Goal: Information Seeking & Learning: Find specific page/section

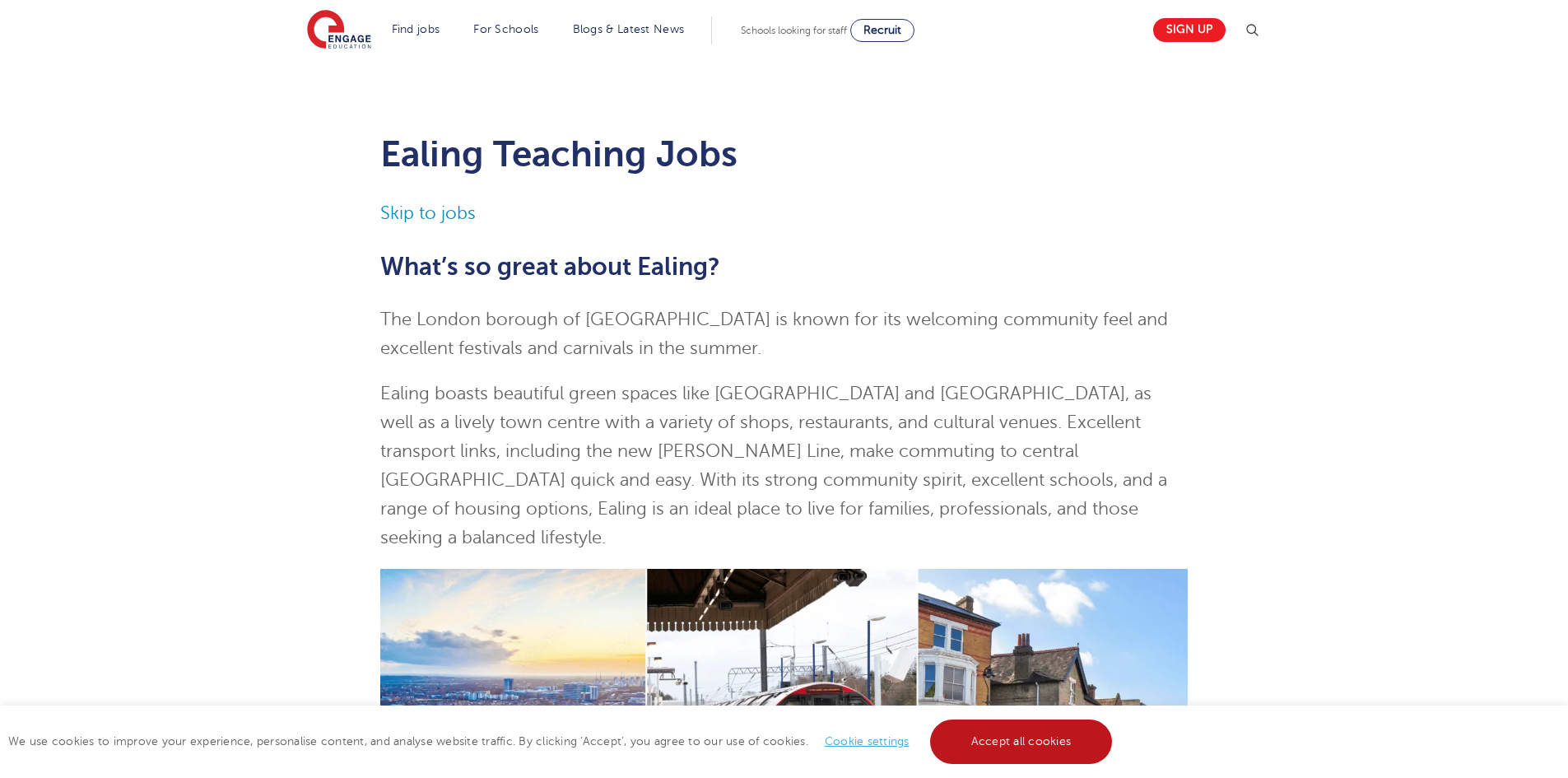
click at [946, 749] on link "Accept all cookies" at bounding box center [1021, 742] width 182 height 44
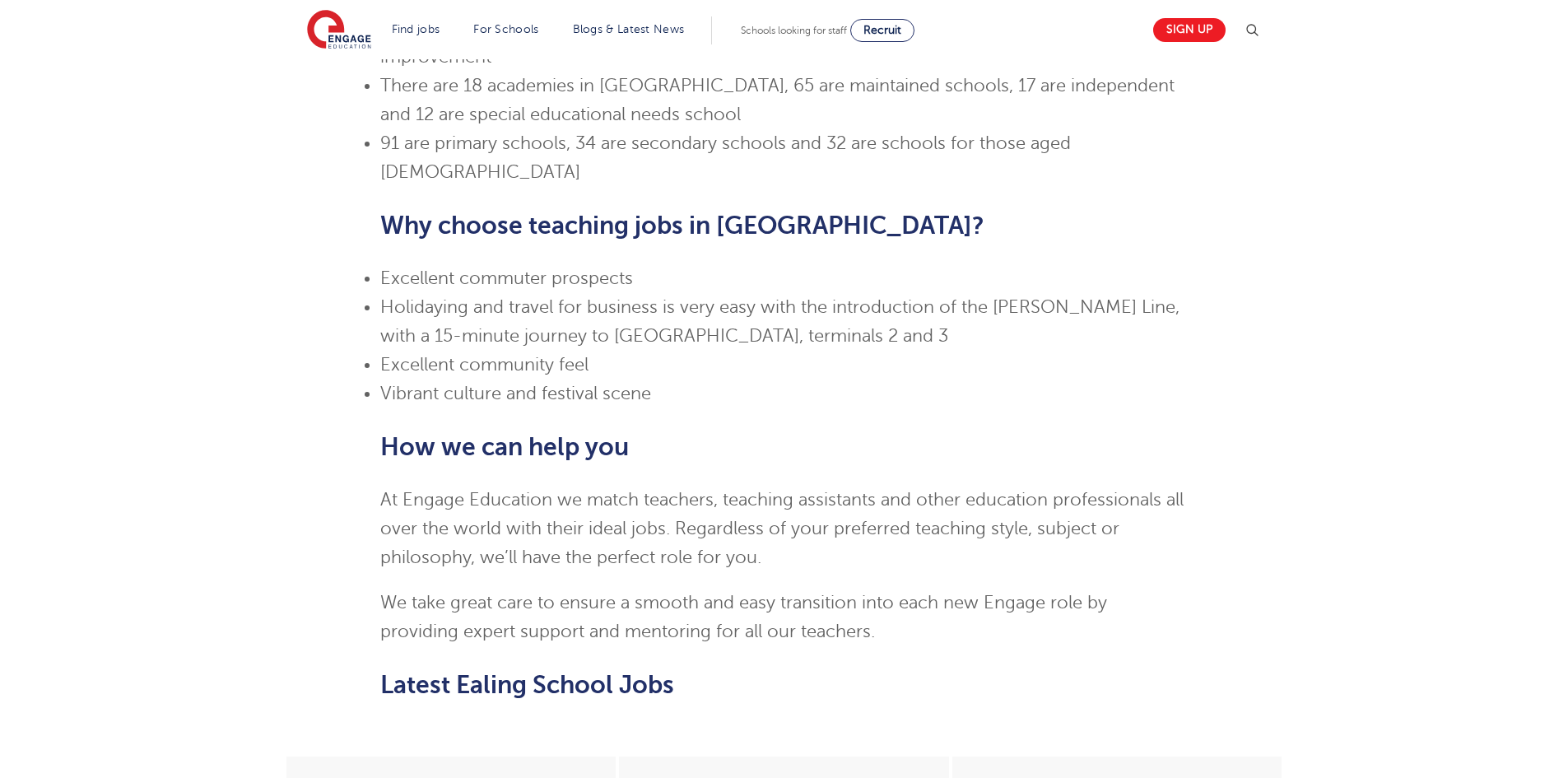
scroll to position [1318, 0]
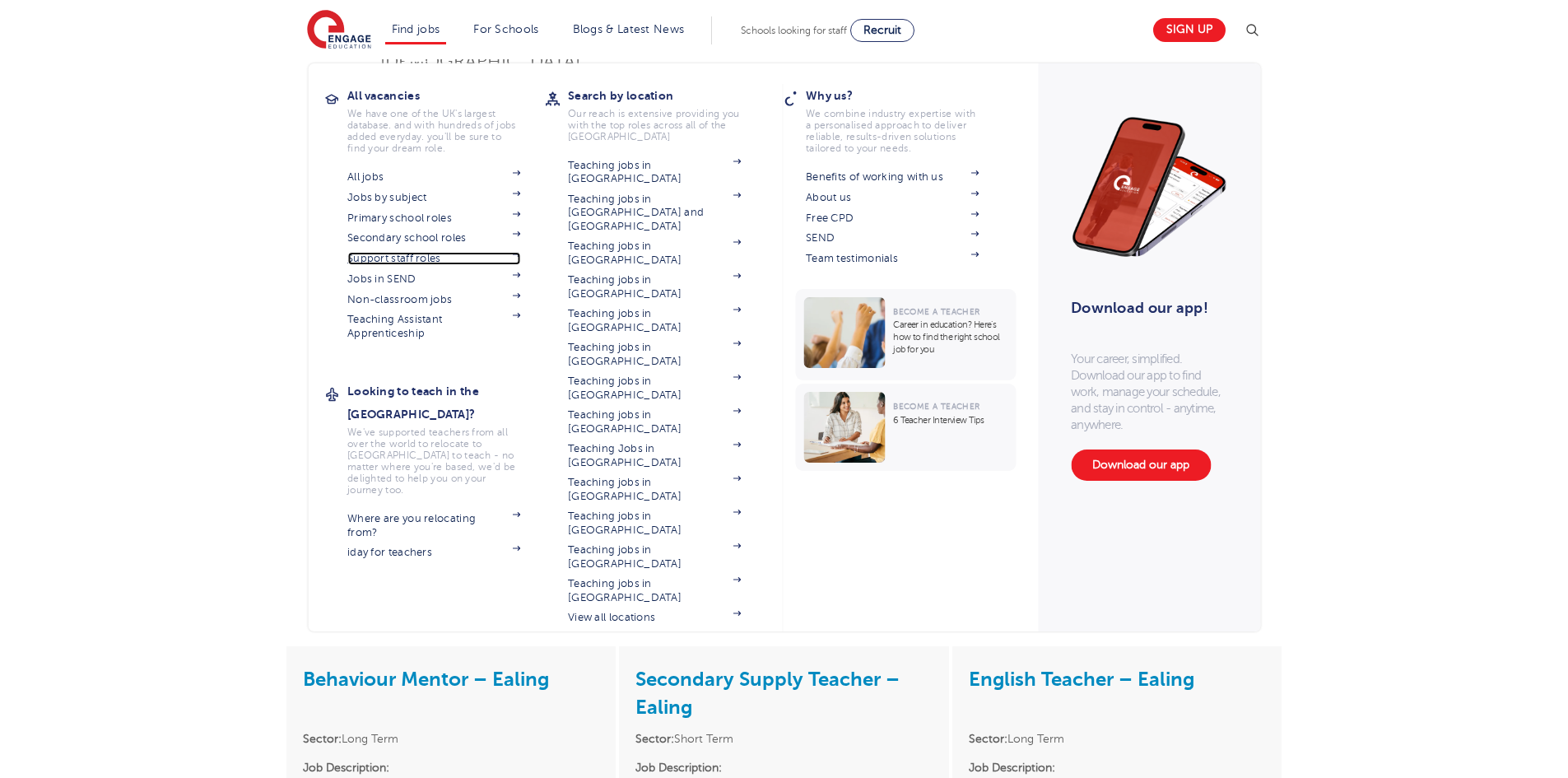
click at [415, 261] on link "Support staff roles" at bounding box center [433, 258] width 173 height 13
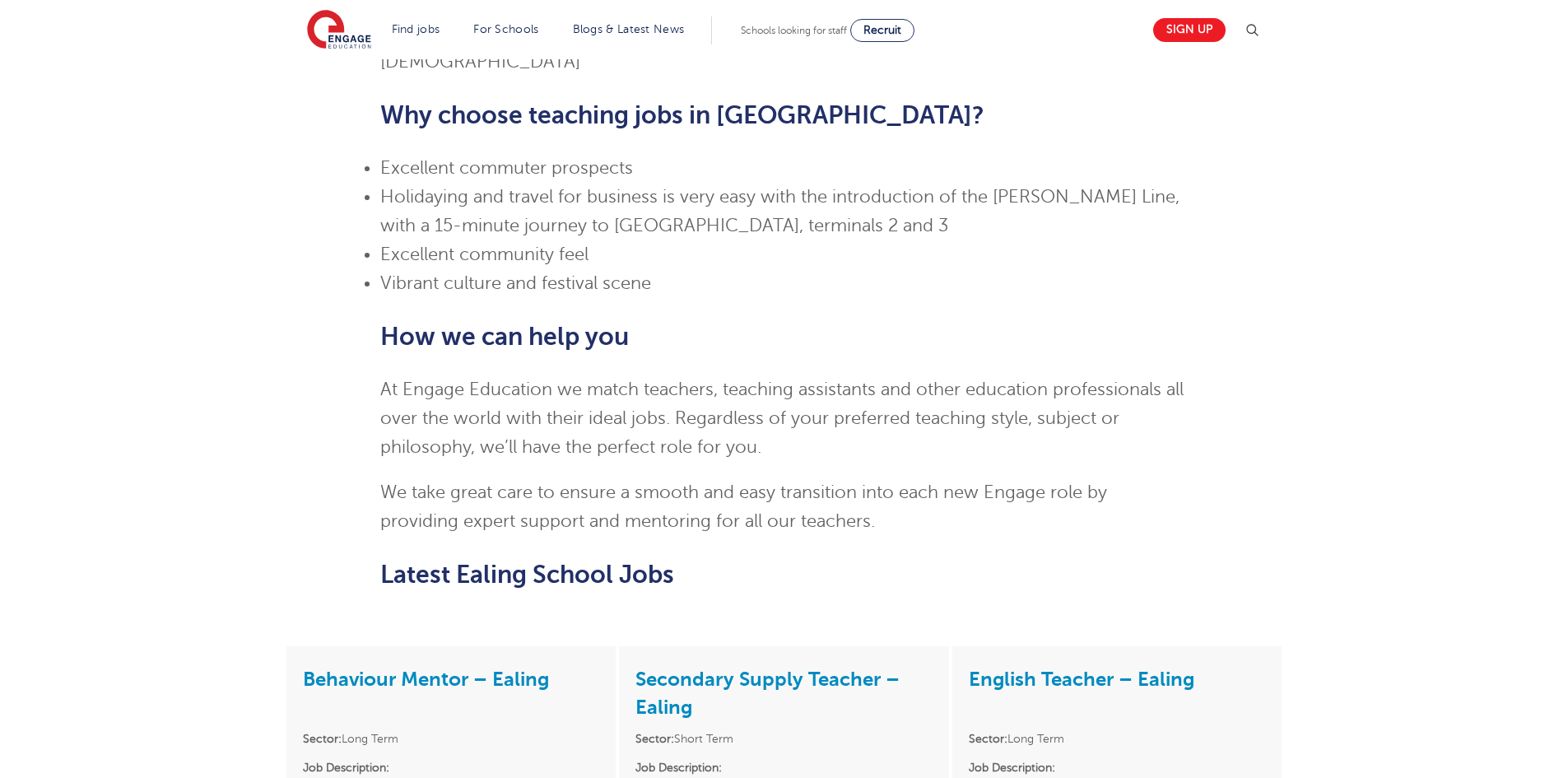
scroll to position [988, 0]
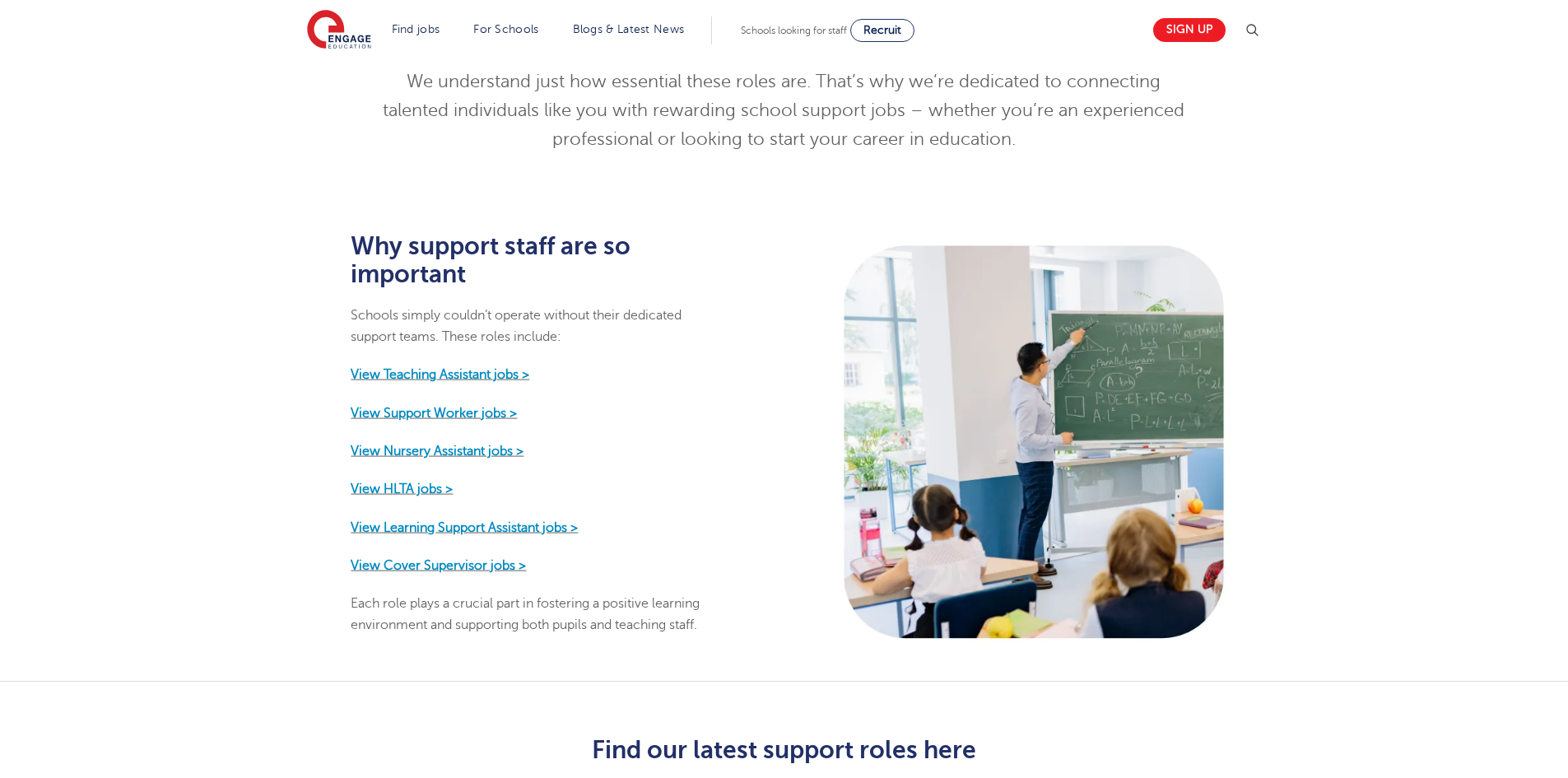
scroll to position [658, 0]
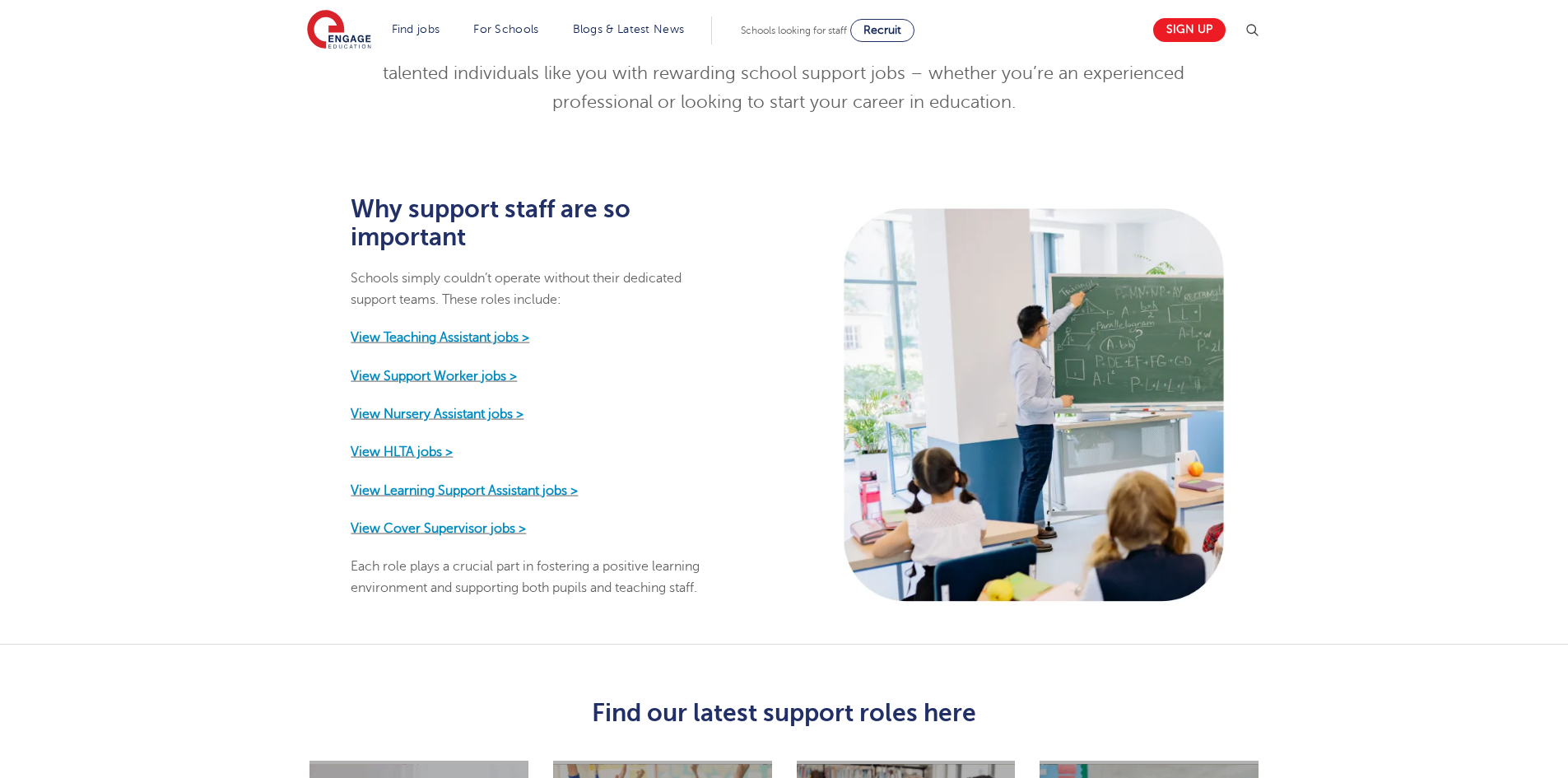
click at [467, 331] on p "View Teaching Assistant jobs >" at bounding box center [534, 338] width 367 height 21
click at [467, 331] on strong "View Teaching Assistant jobs >" at bounding box center [440, 338] width 179 height 15
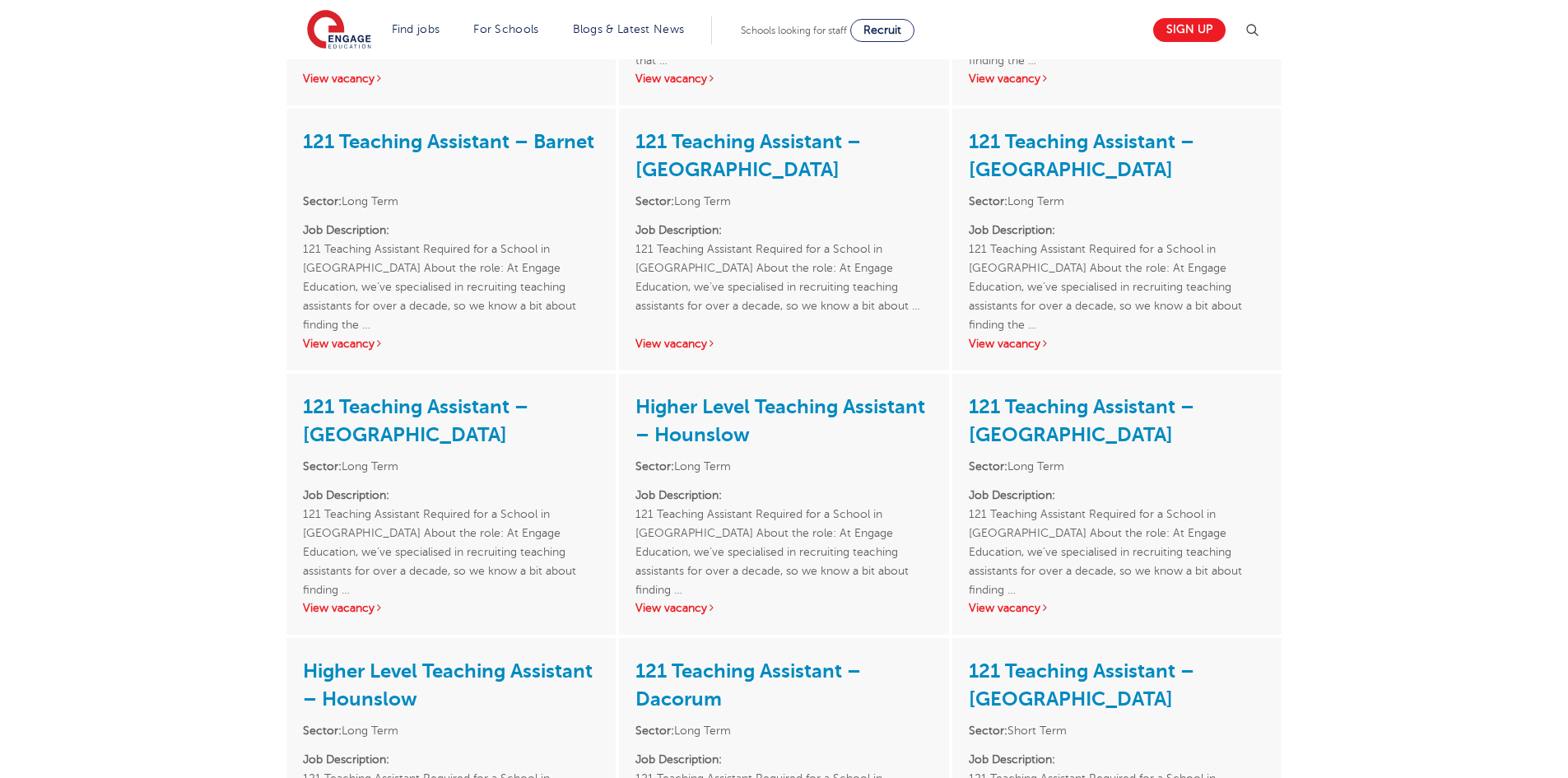
scroll to position [549, 0]
click at [702, 413] on link "Higher Level Teaching Assistant – Hounslow" at bounding box center [780, 420] width 290 height 51
click at [359, 658] on link "Higher Level Teaching Assistant – Hounslow" at bounding box center [447, 684] width 290 height 51
